Goal: Navigation & Orientation: Find specific page/section

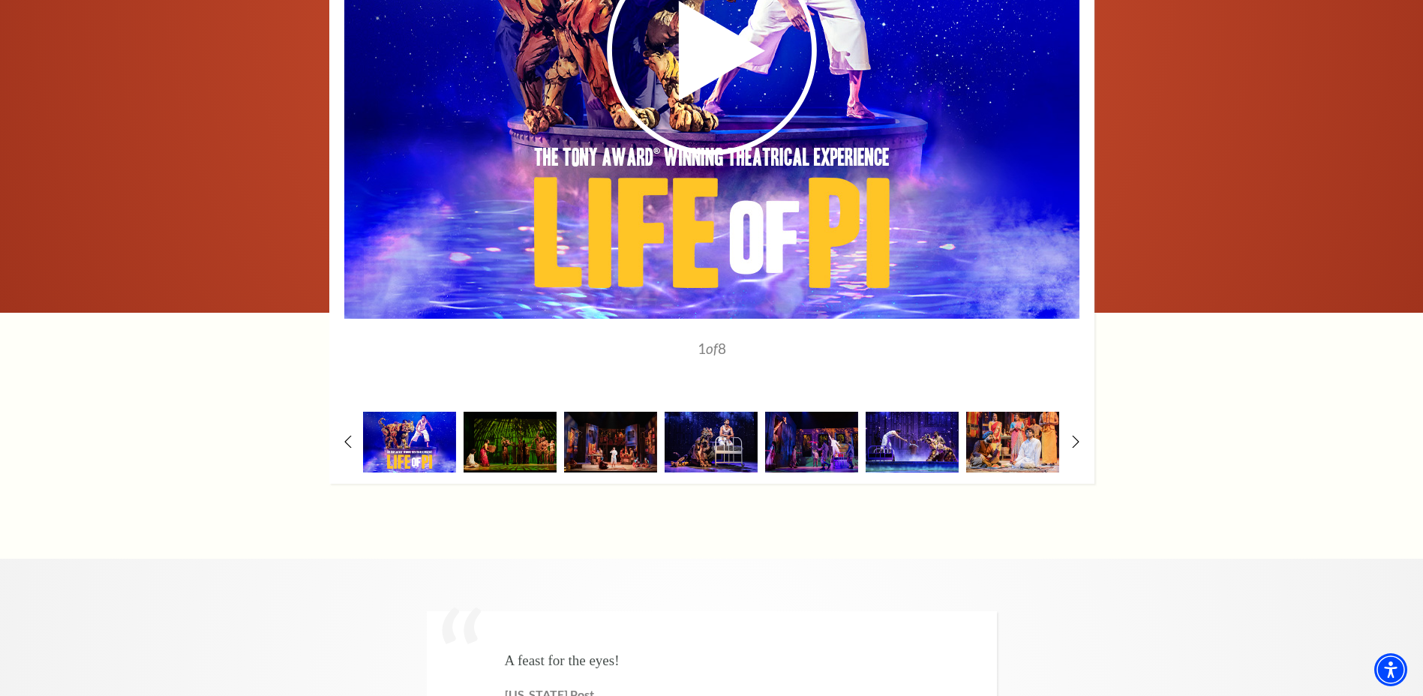
scroll to position [2400, 0]
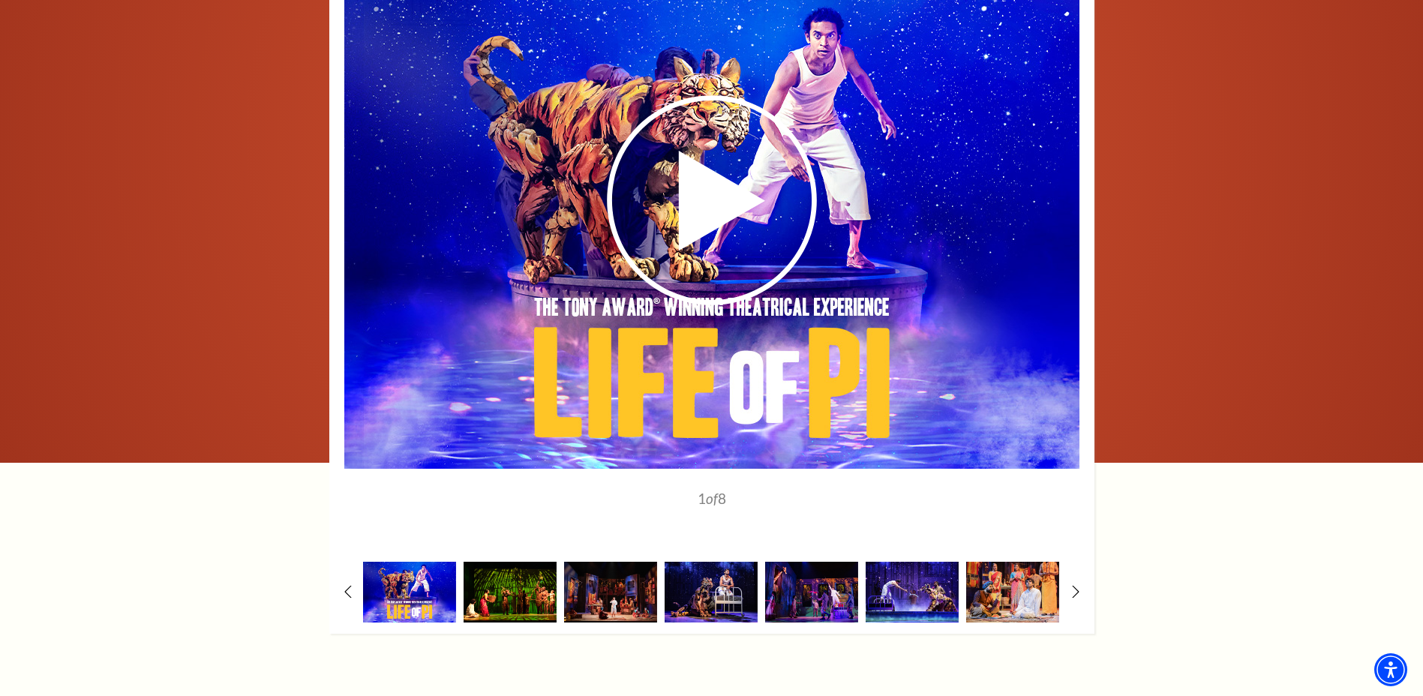
click at [502, 562] on img at bounding box center [509, 592] width 93 height 61
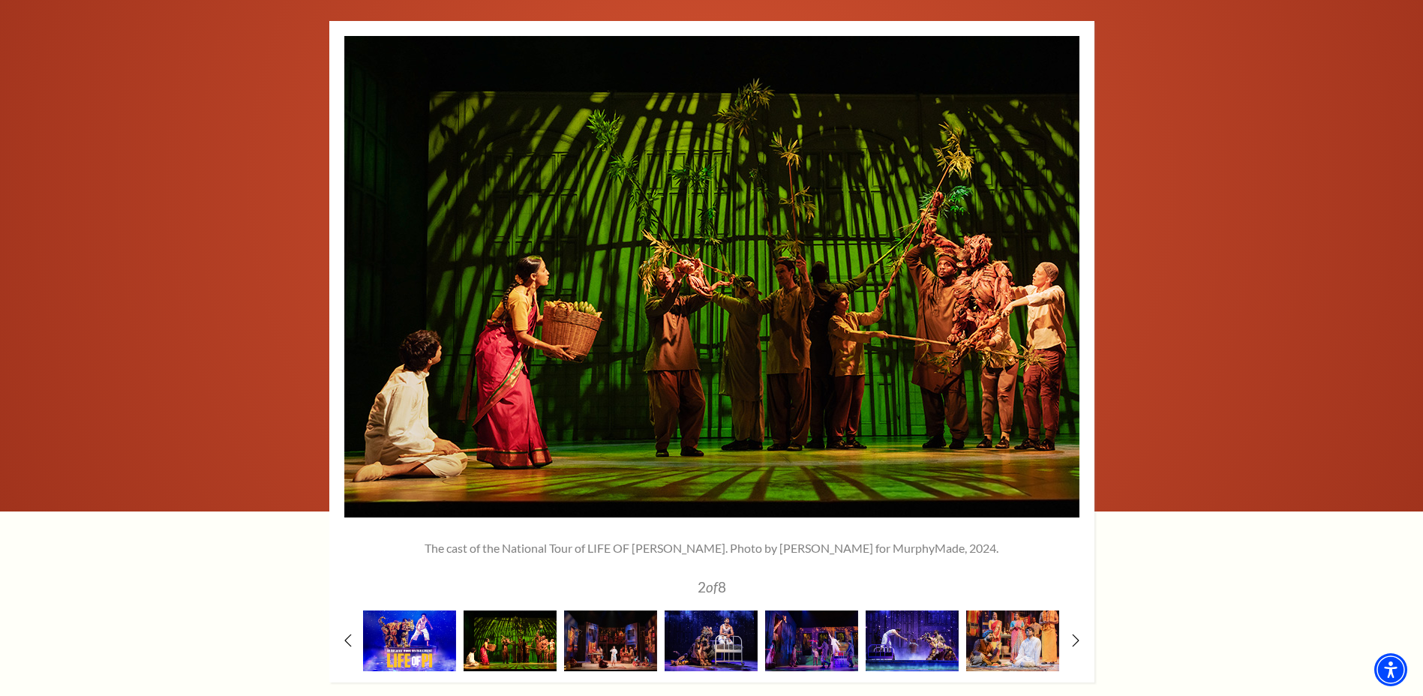
scroll to position [2325, 0]
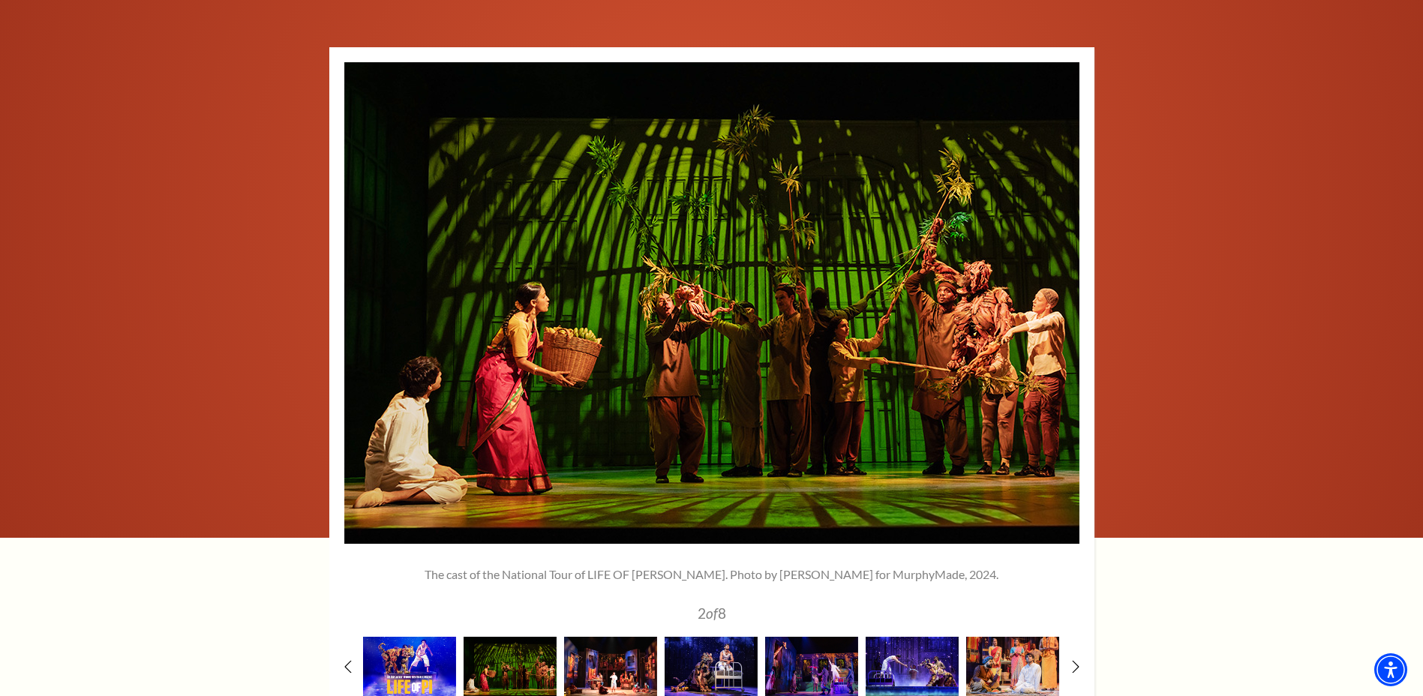
click at [592, 637] on img at bounding box center [610, 667] width 93 height 61
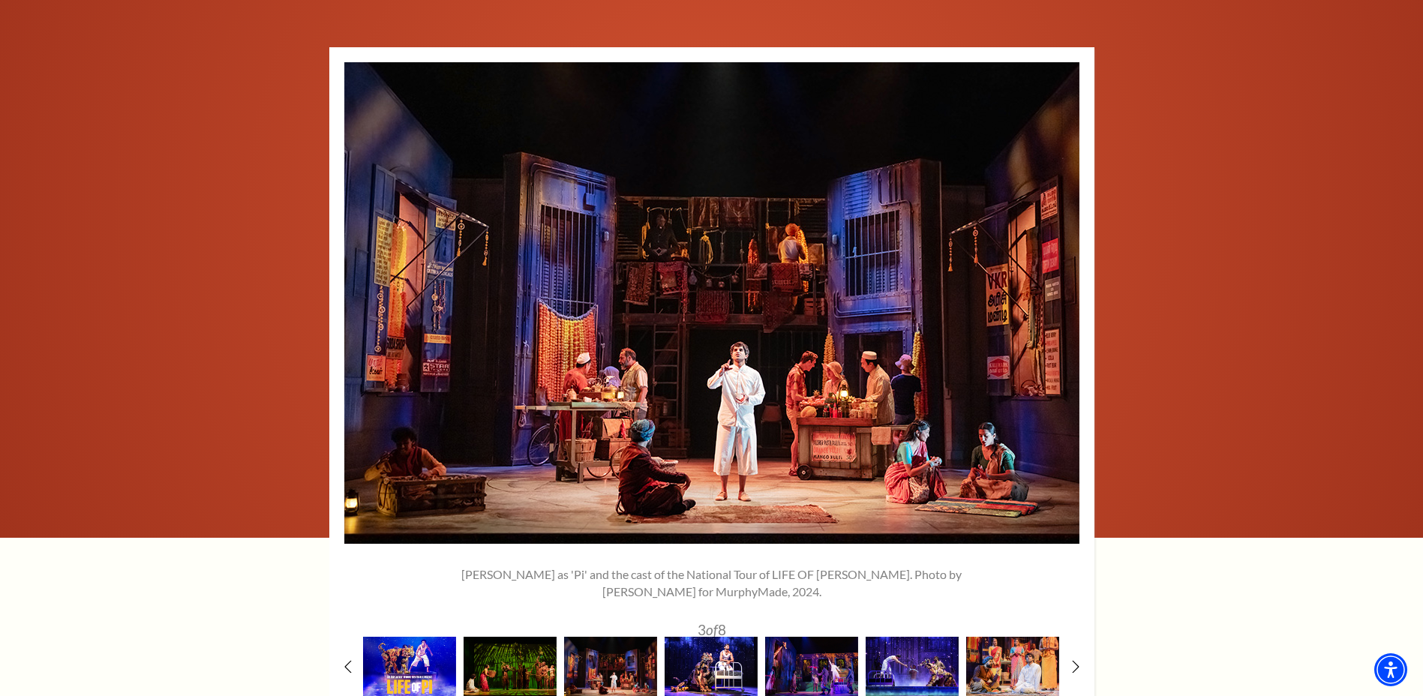
click at [712, 637] on img at bounding box center [710, 667] width 93 height 61
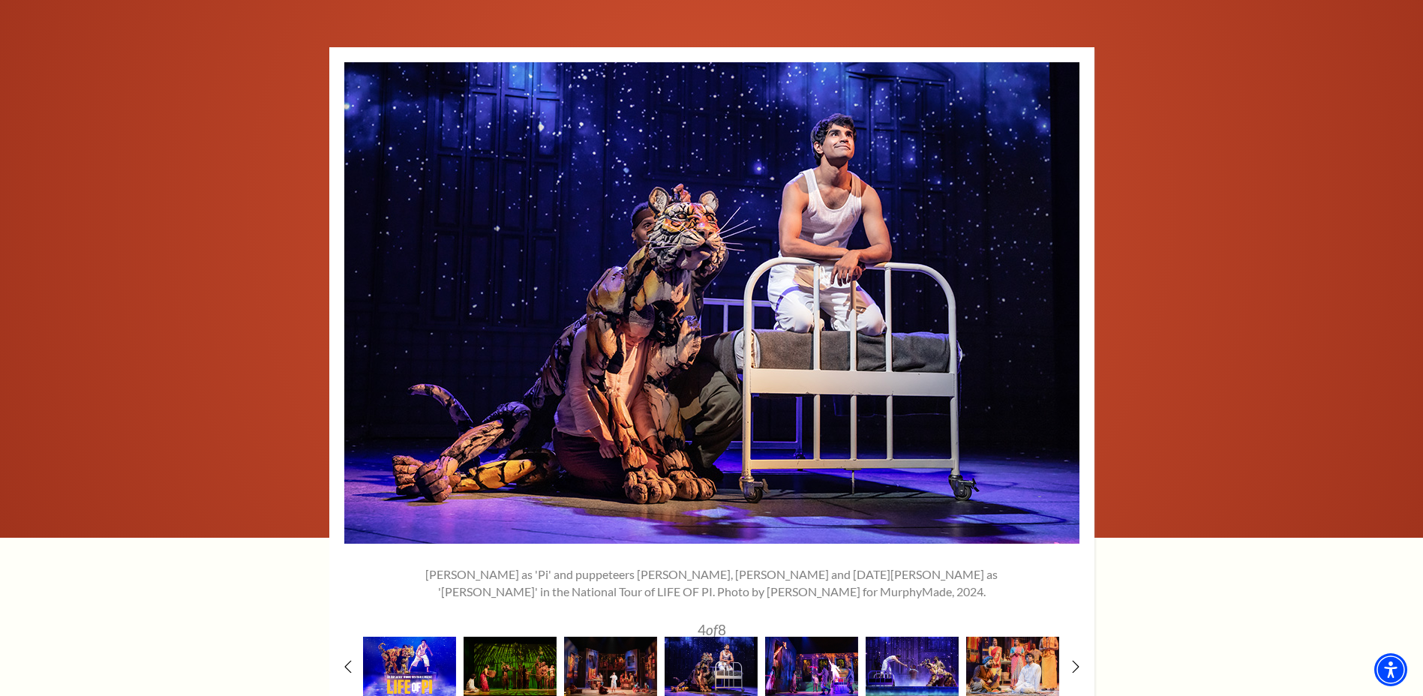
click at [787, 637] on img at bounding box center [811, 667] width 93 height 61
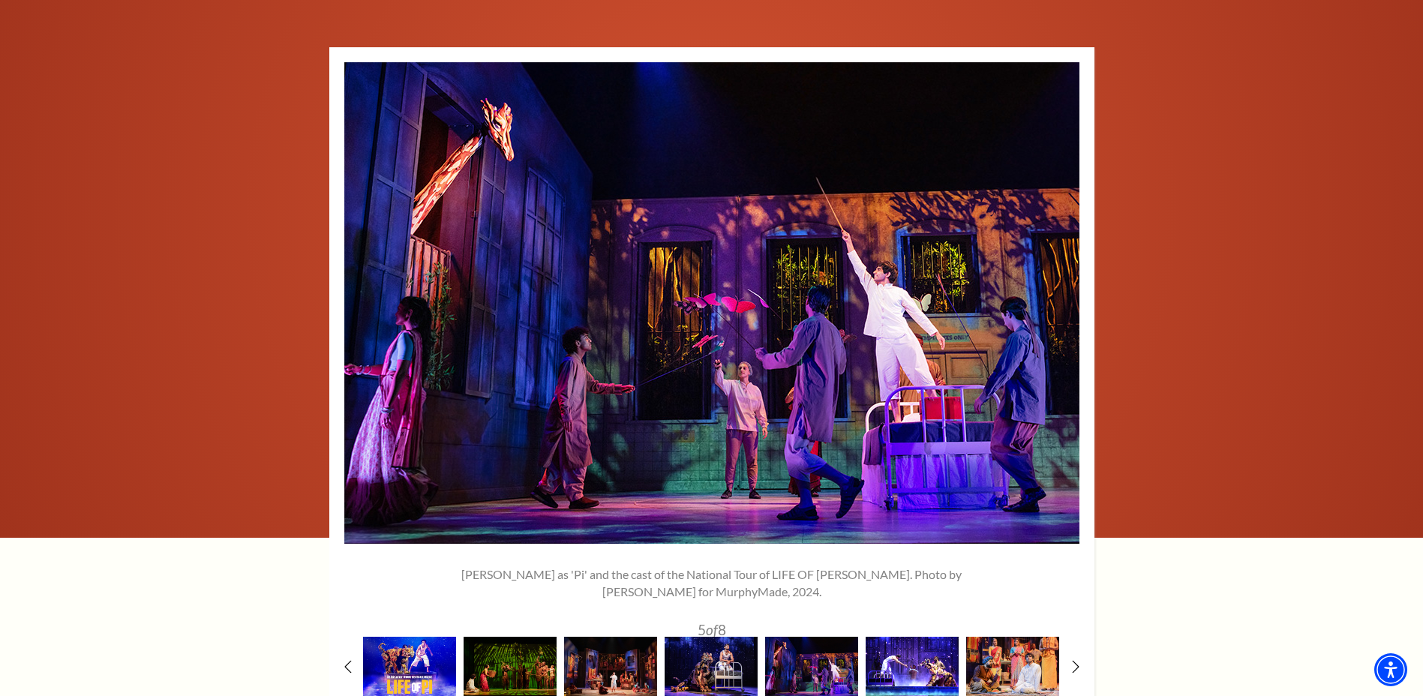
click at [917, 637] on img at bounding box center [911, 667] width 93 height 61
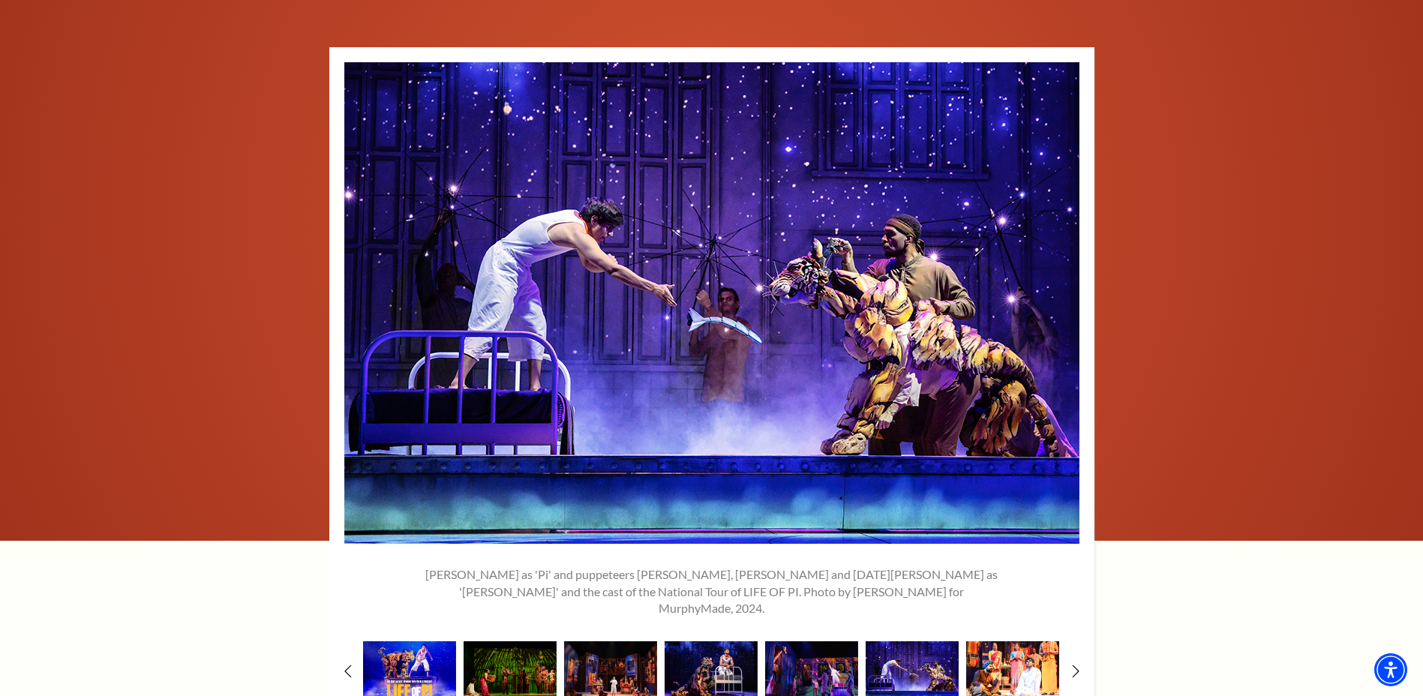
click at [1021, 641] on img at bounding box center [1012, 671] width 93 height 61
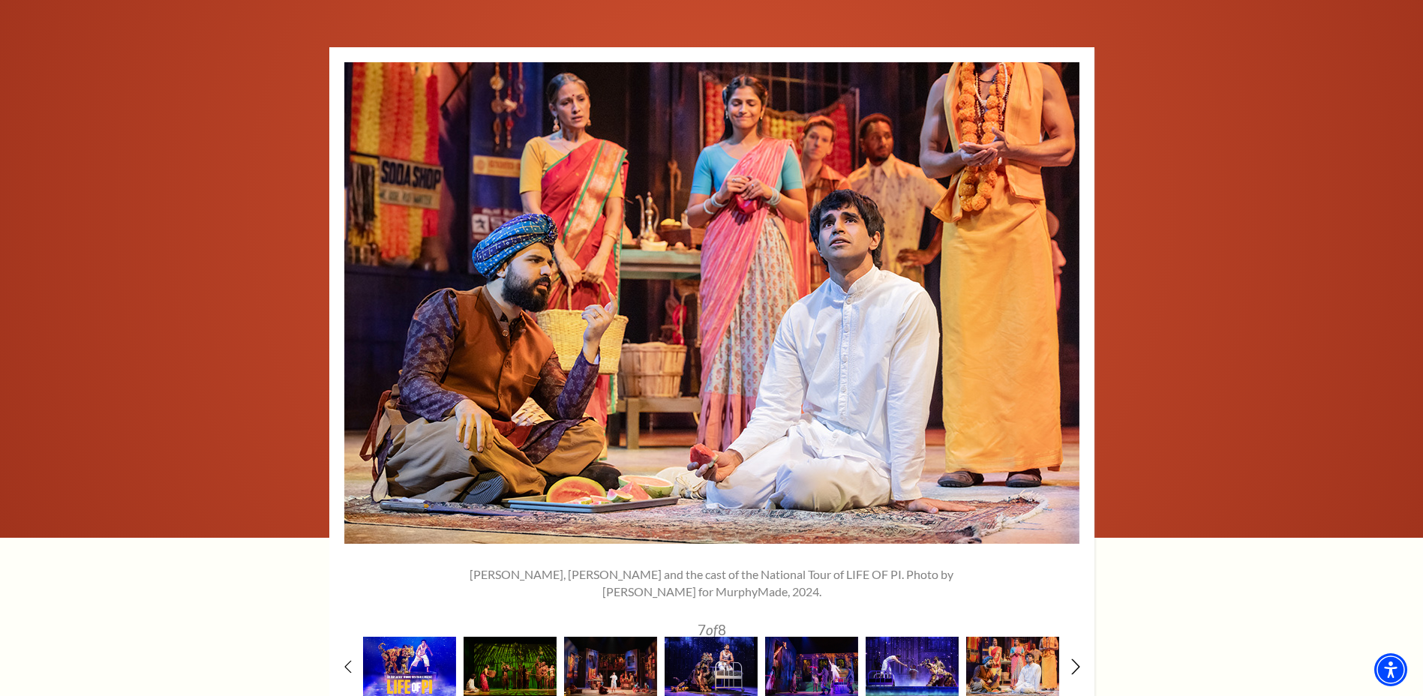
click at [1079, 658] on icon at bounding box center [1075, 666] width 10 height 16
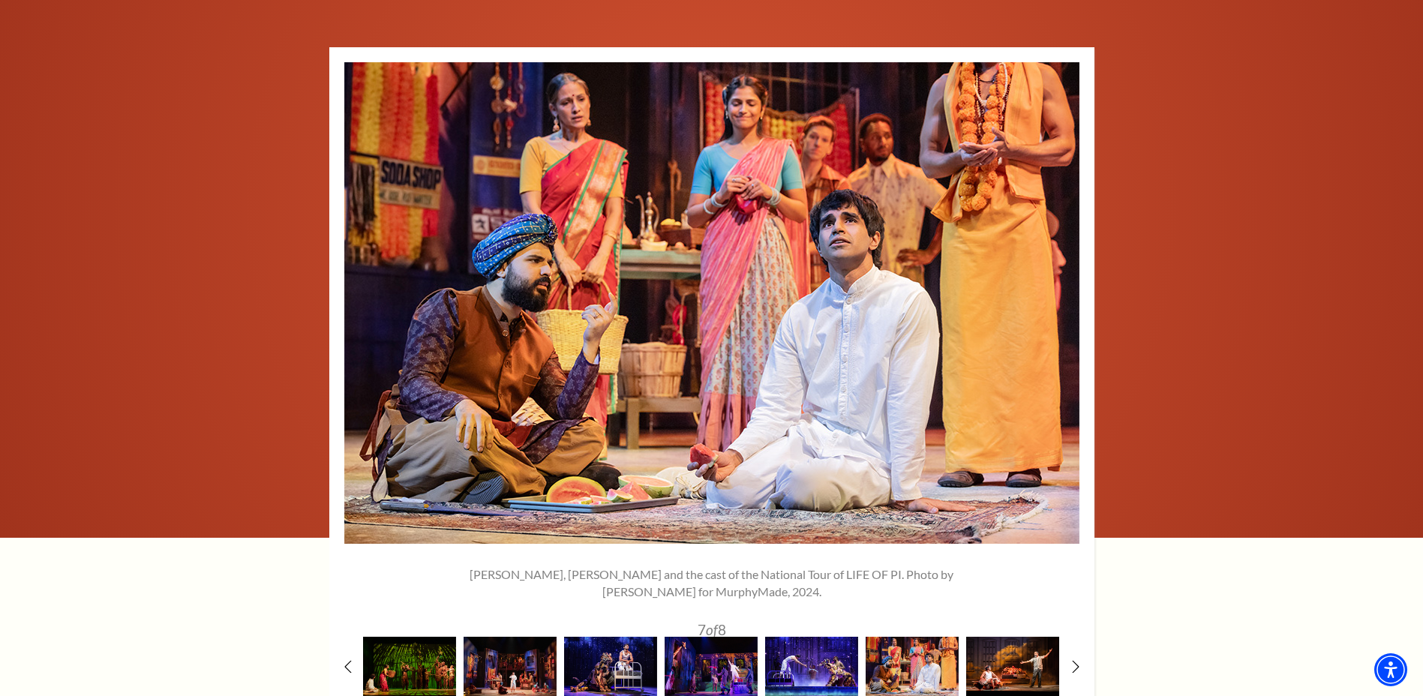
click at [1024, 637] on img at bounding box center [1012, 667] width 93 height 61
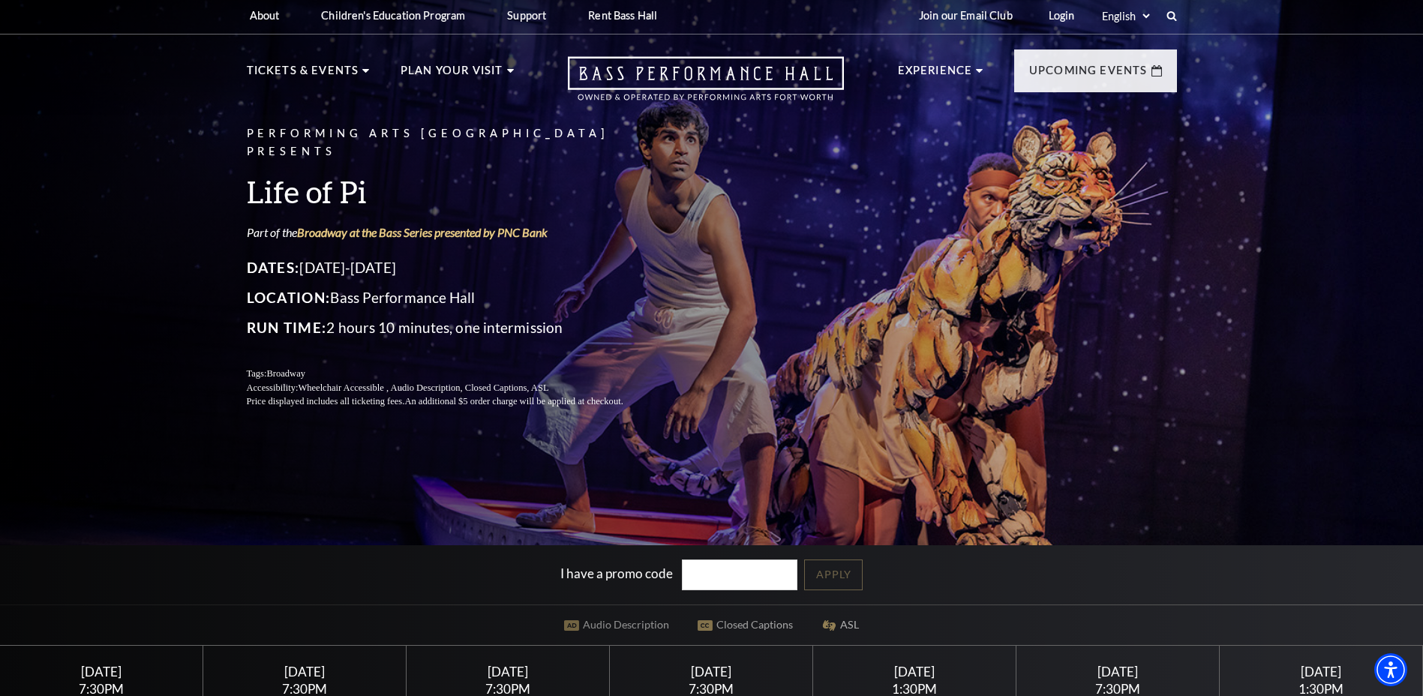
scroll to position [0, 0]
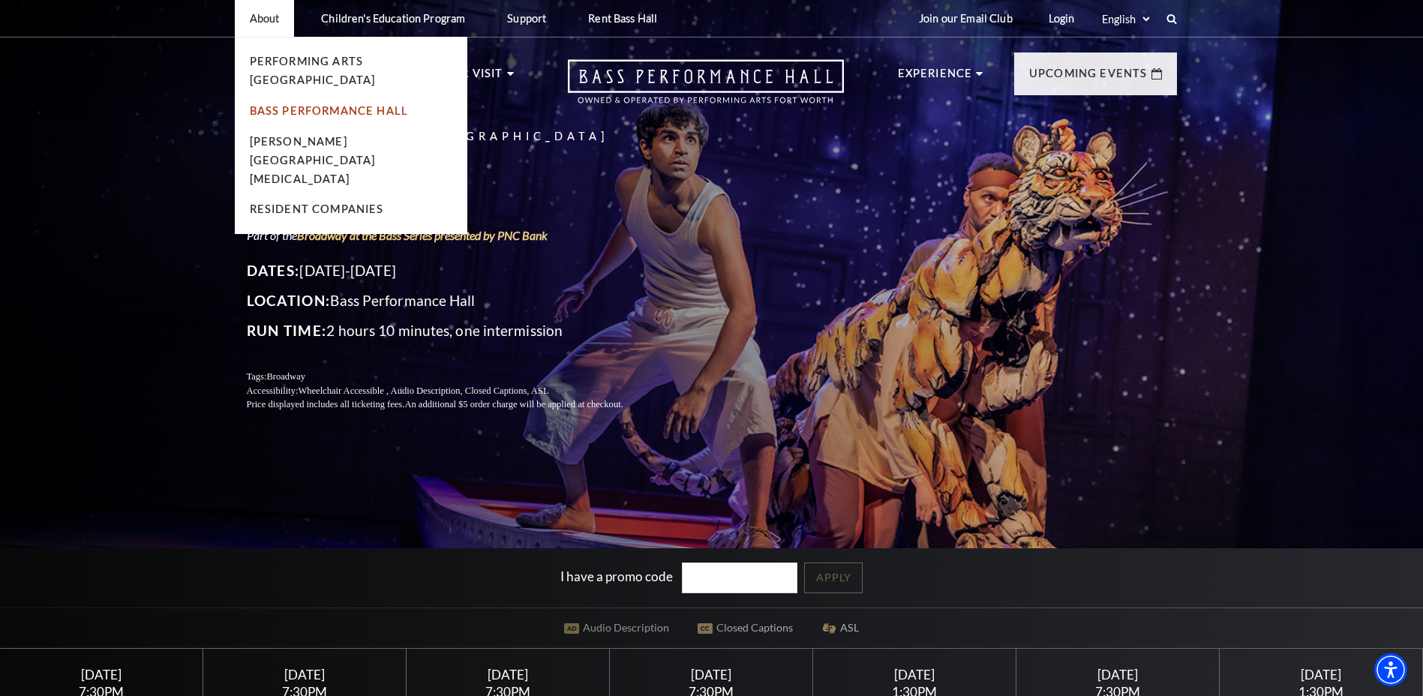
click at [277, 104] on link "Bass Performance Hall" at bounding box center [329, 110] width 159 height 13
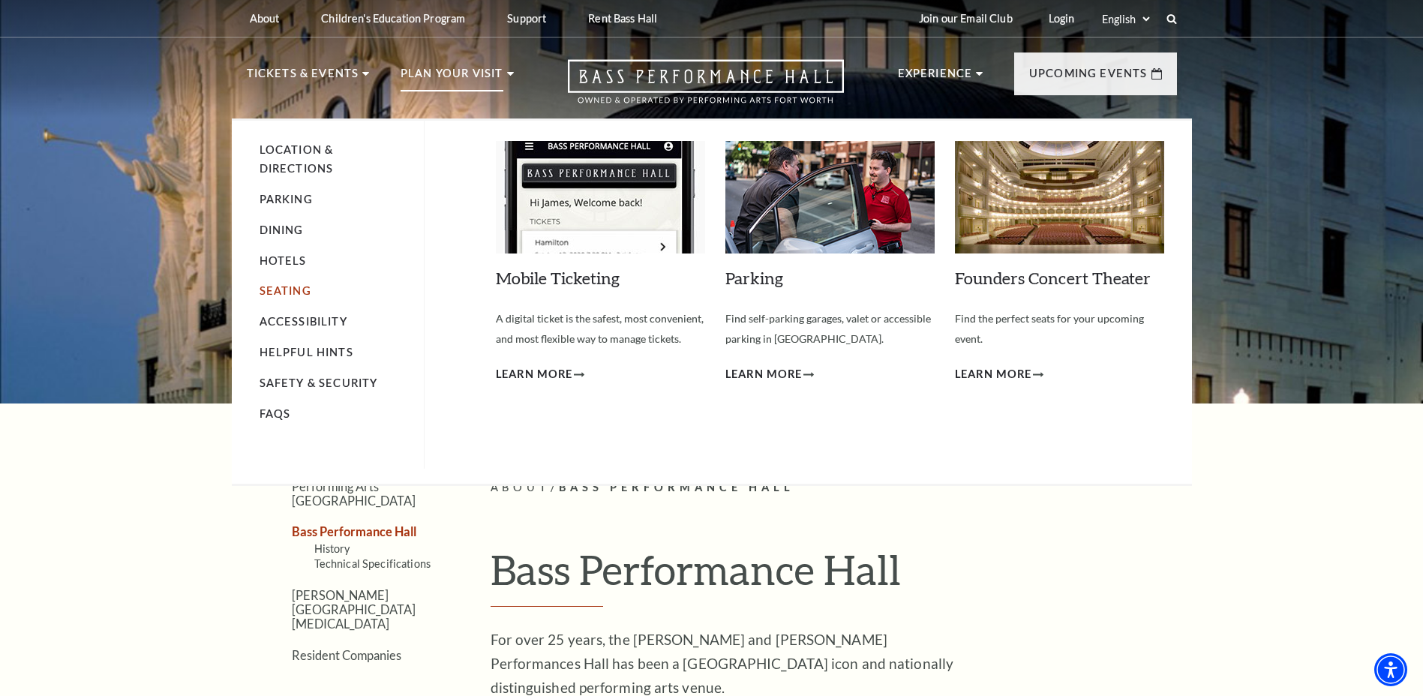
click at [286, 284] on link "Seating" at bounding box center [285, 290] width 52 height 13
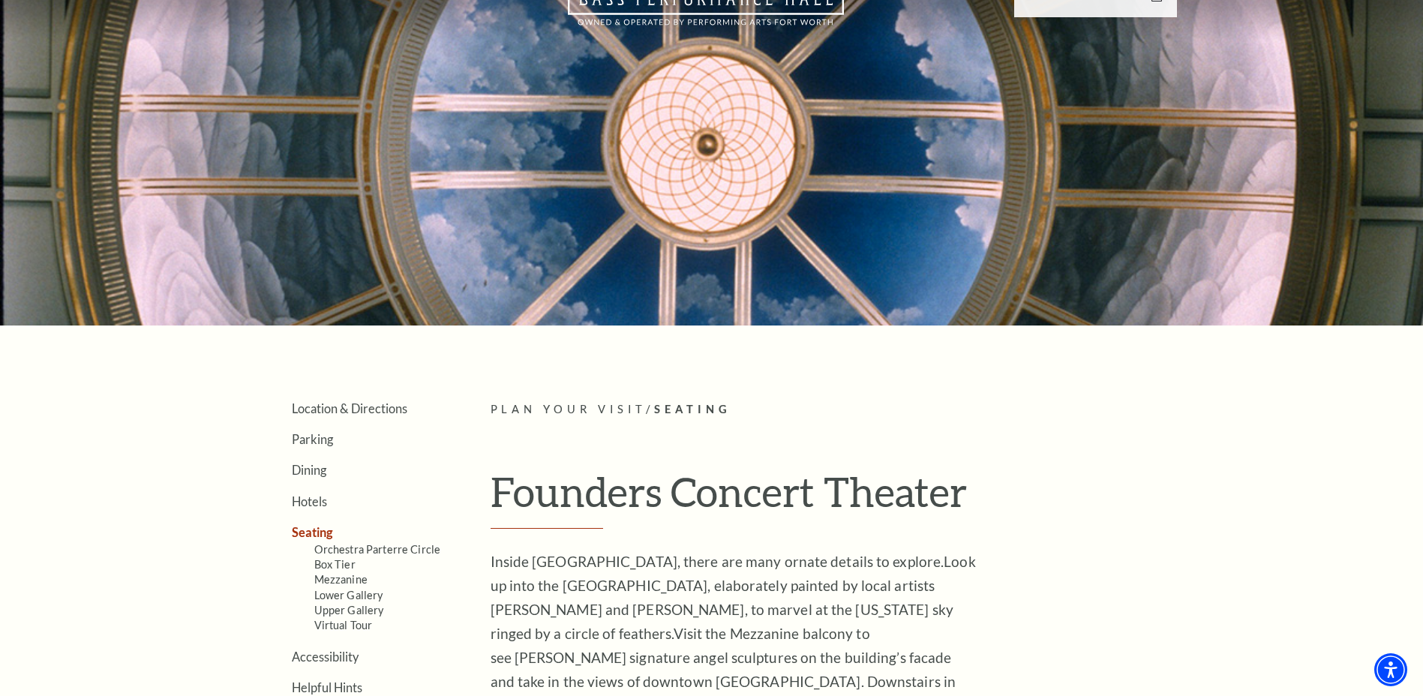
scroll to position [450, 0]
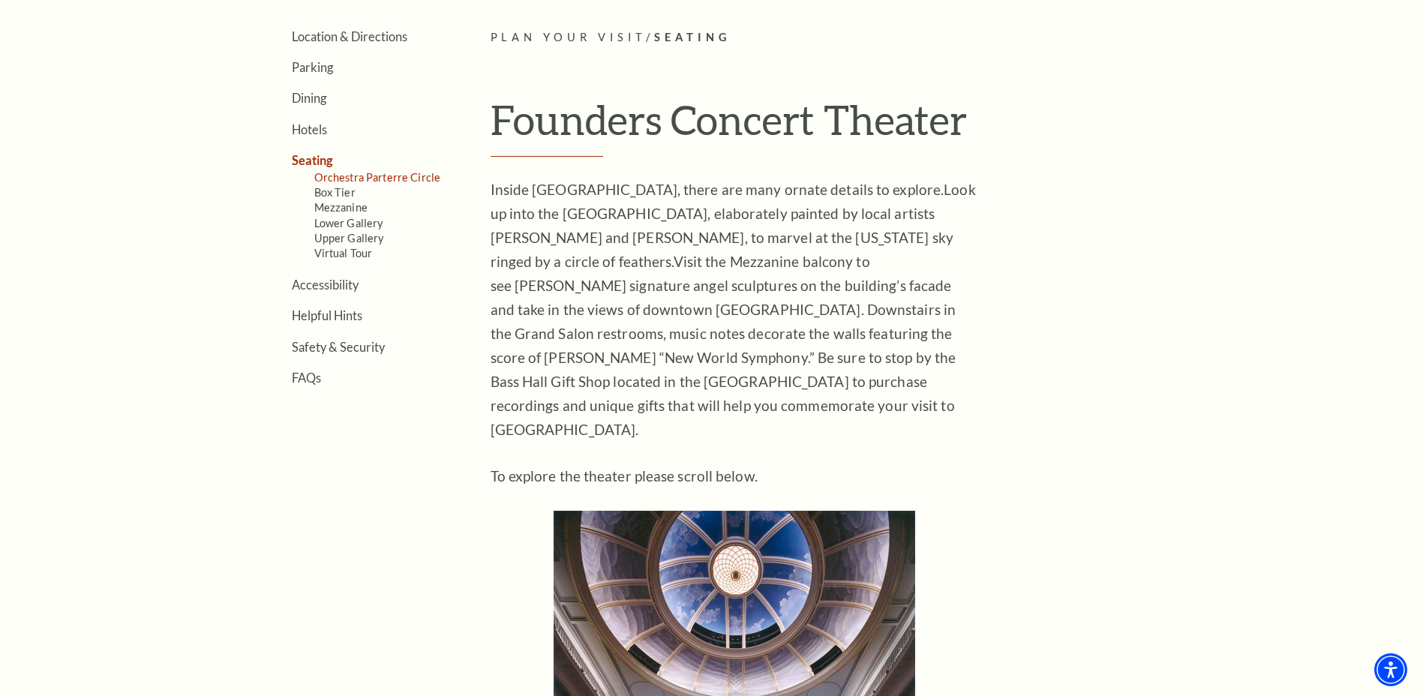
click at [386, 178] on link "Orchestra Parterre Circle" at bounding box center [377, 177] width 127 height 13
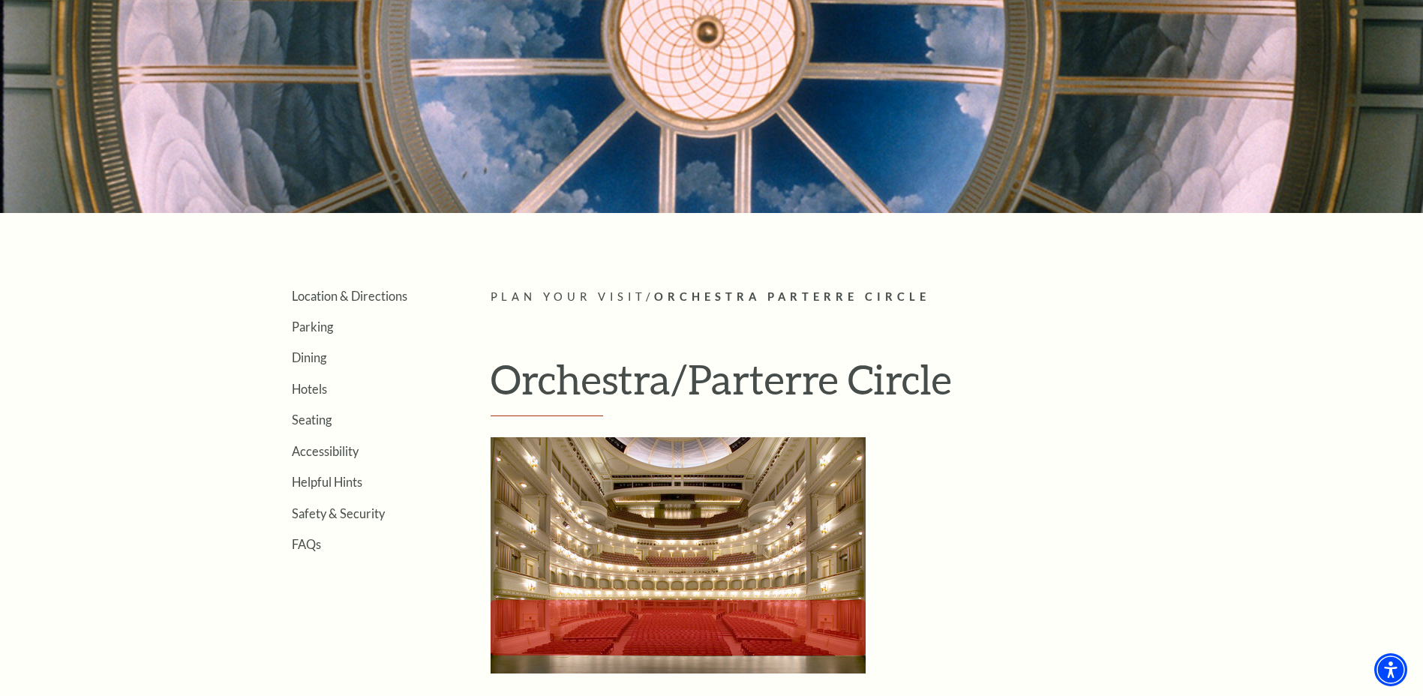
scroll to position [525, 0]
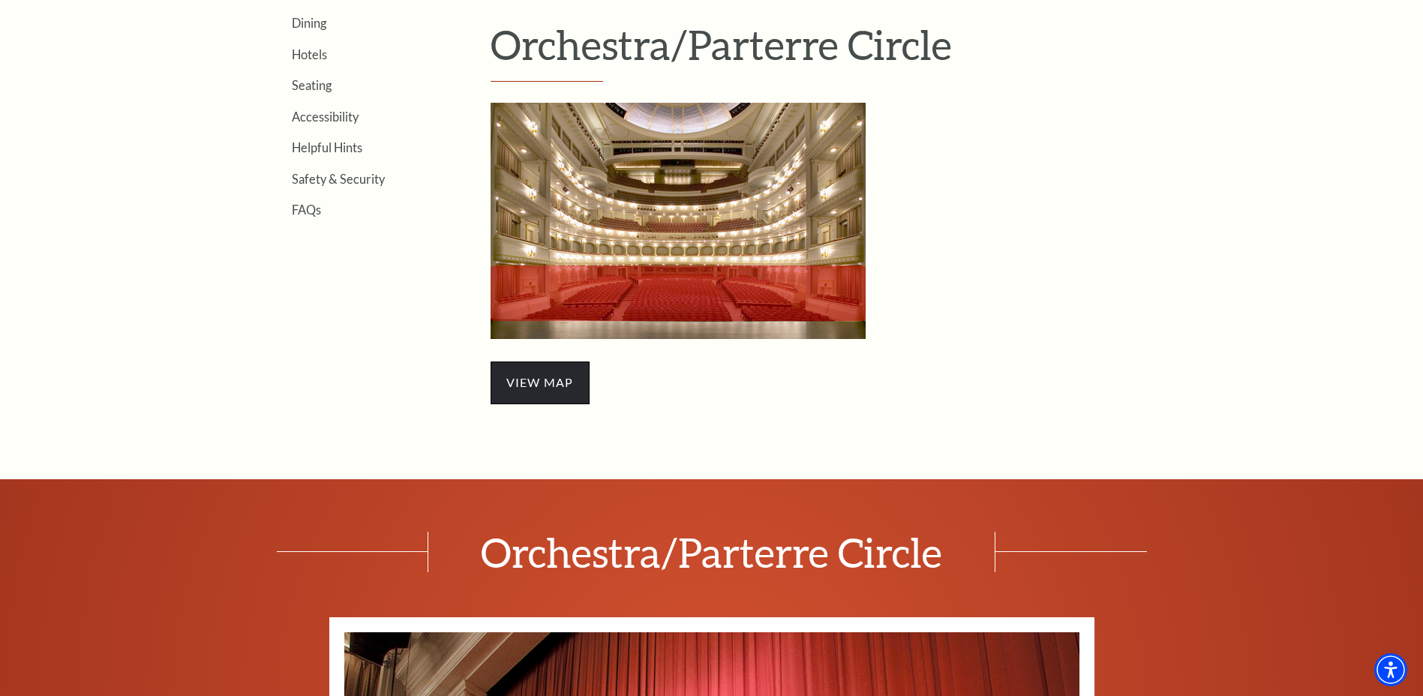
click at [557, 376] on span "view map" at bounding box center [539, 382] width 99 height 42
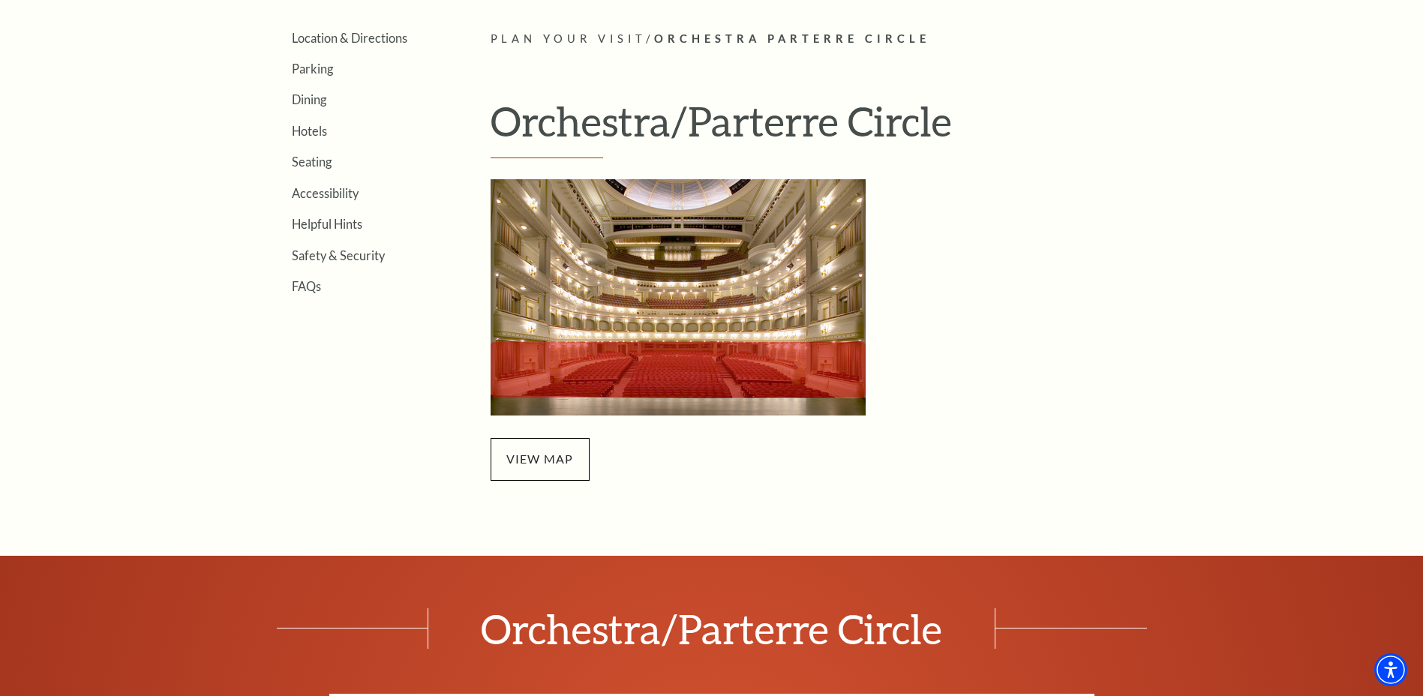
scroll to position [450, 0]
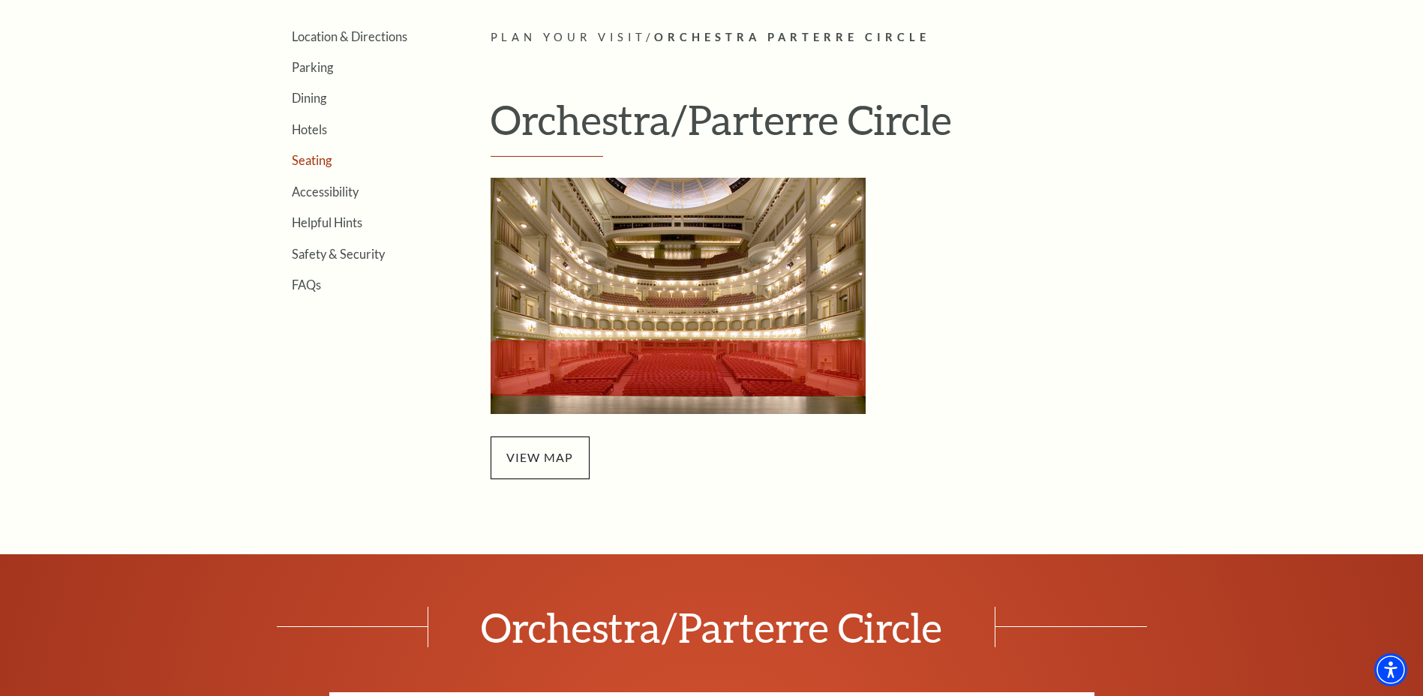
click at [322, 163] on link "Seating" at bounding box center [312, 160] width 40 height 14
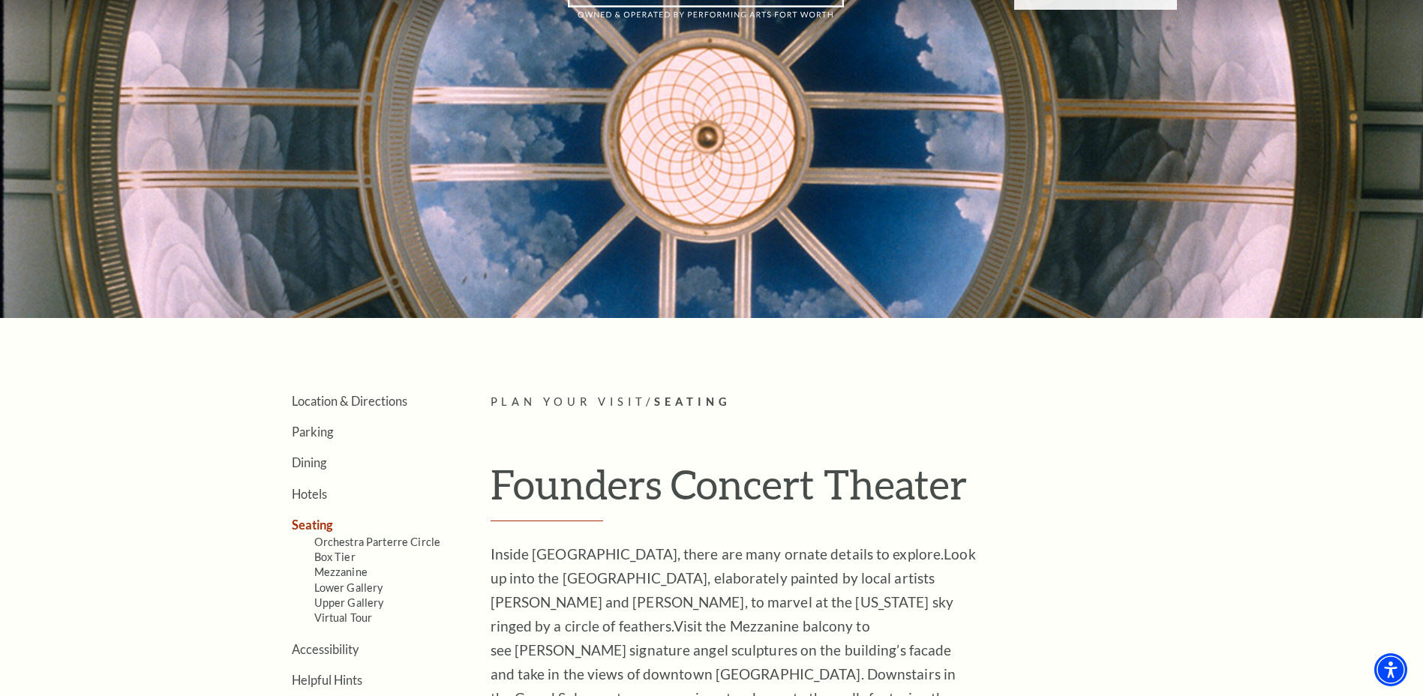
scroll to position [375, 0]
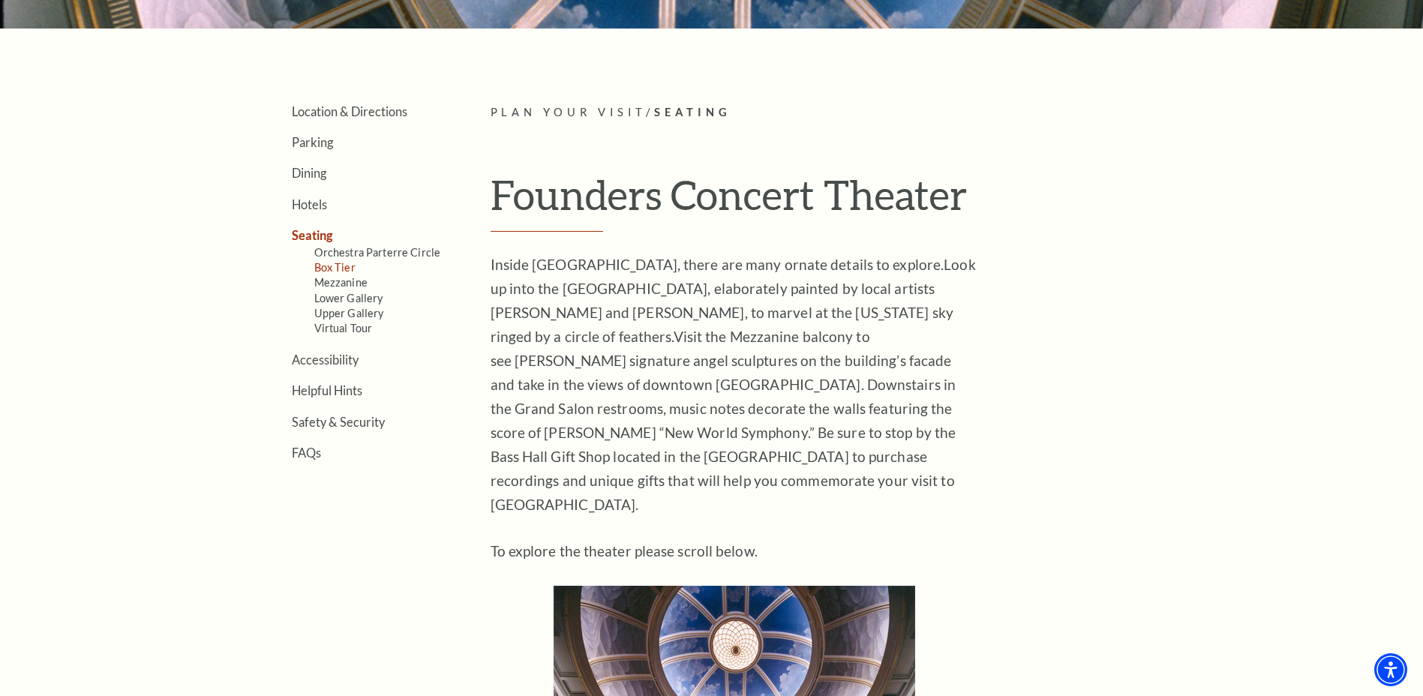
click at [321, 266] on link "Box Tier" at bounding box center [334, 267] width 41 height 13
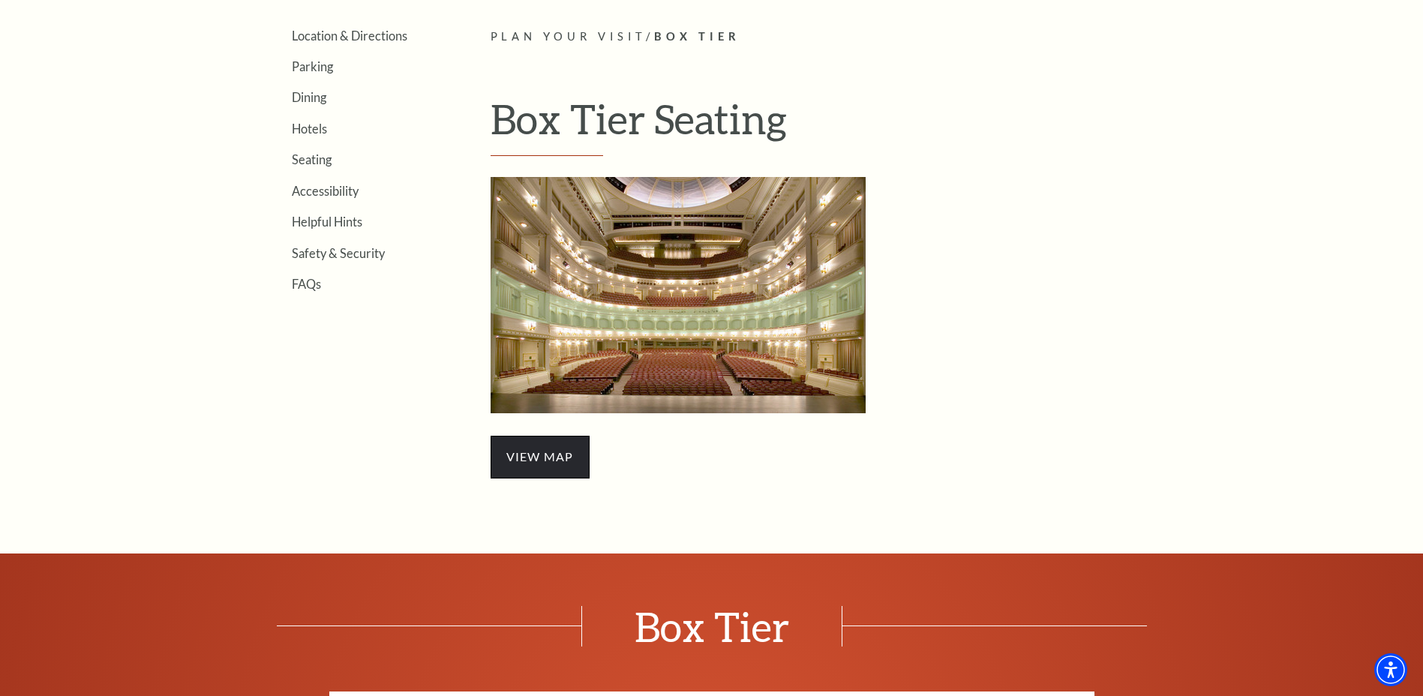
scroll to position [450, 0]
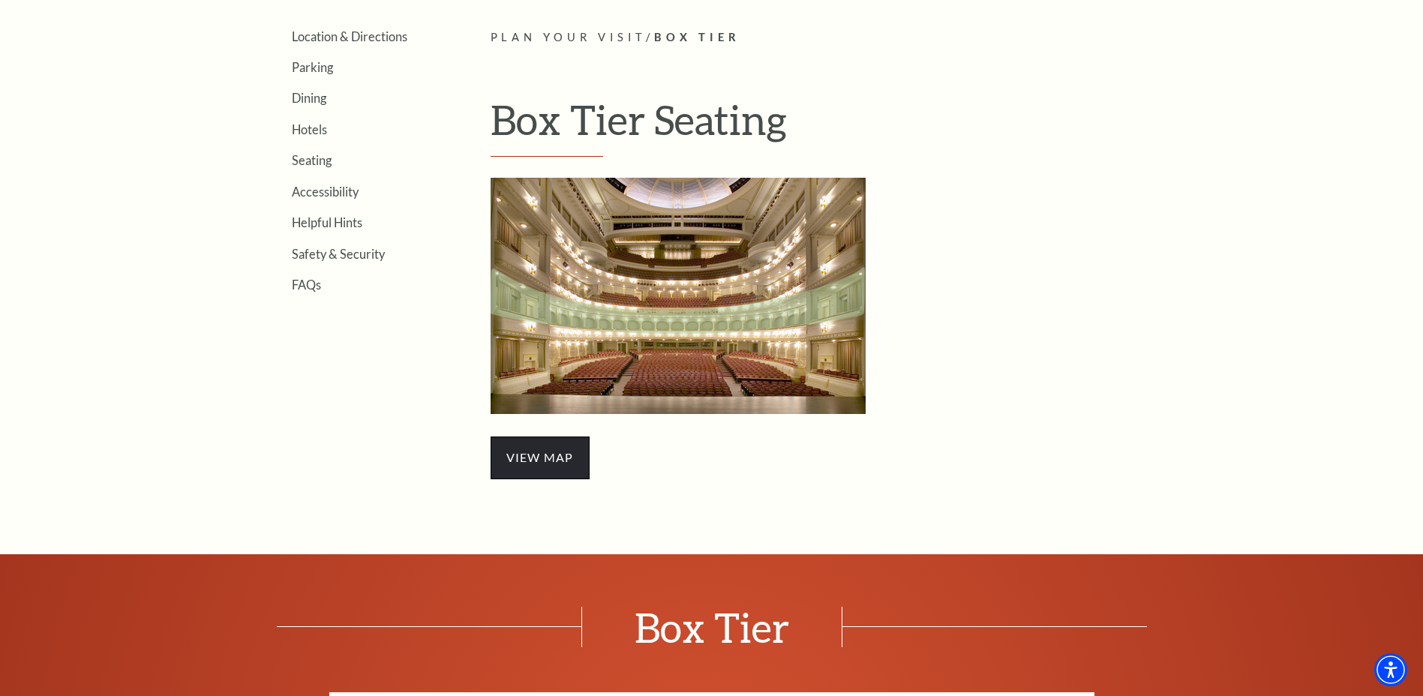
click at [543, 452] on span "view map" at bounding box center [539, 457] width 99 height 42
